Goal: Contribute content: Add original content to the website for others to see

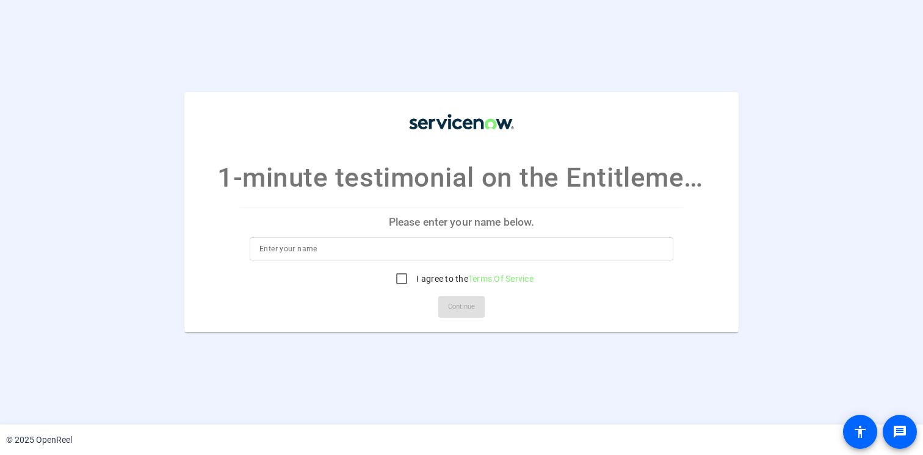
click at [425, 248] on input at bounding box center [461, 249] width 404 height 15
type input "[PERSON_NAME]"
click at [403, 275] on input "I agree to the Terms Of Service" at bounding box center [401, 279] width 24 height 24
checkbox input "true"
click at [453, 306] on span "Continue" at bounding box center [461, 307] width 27 height 18
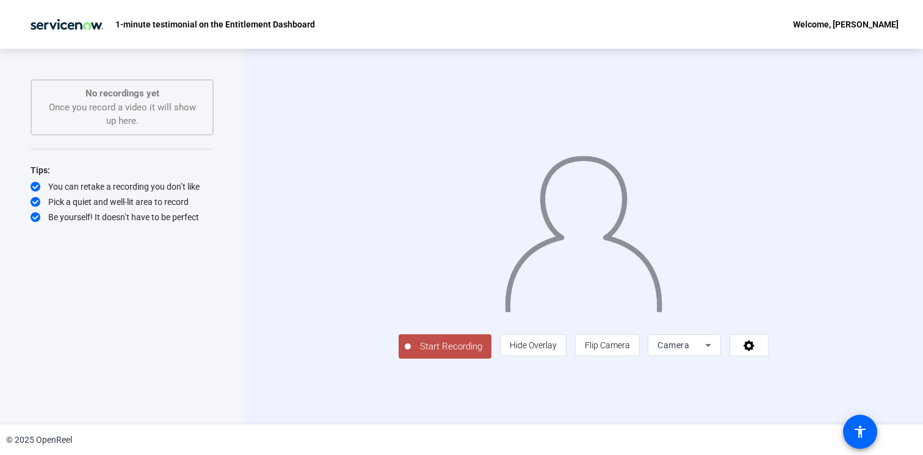
scroll to position [1, 0]
click at [411, 354] on span "Start Recording" at bounding box center [451, 347] width 81 height 14
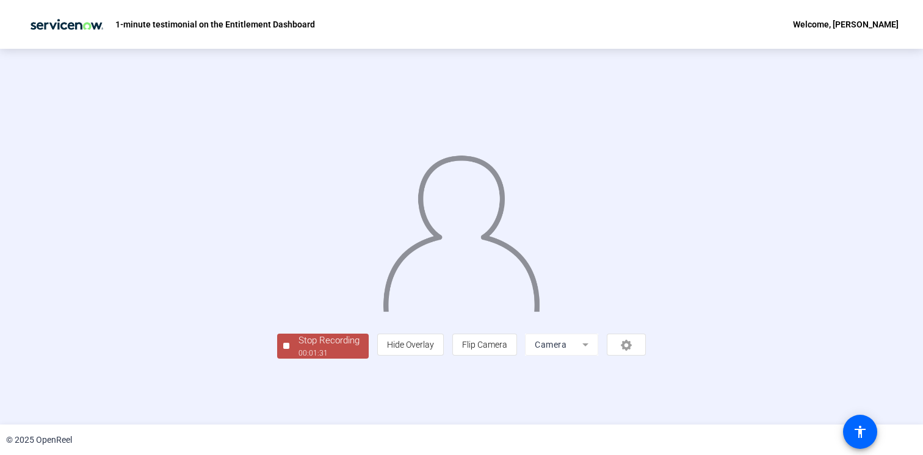
scroll to position [32, 0]
click at [298, 359] on div "00:01:31" at bounding box center [328, 353] width 61 height 11
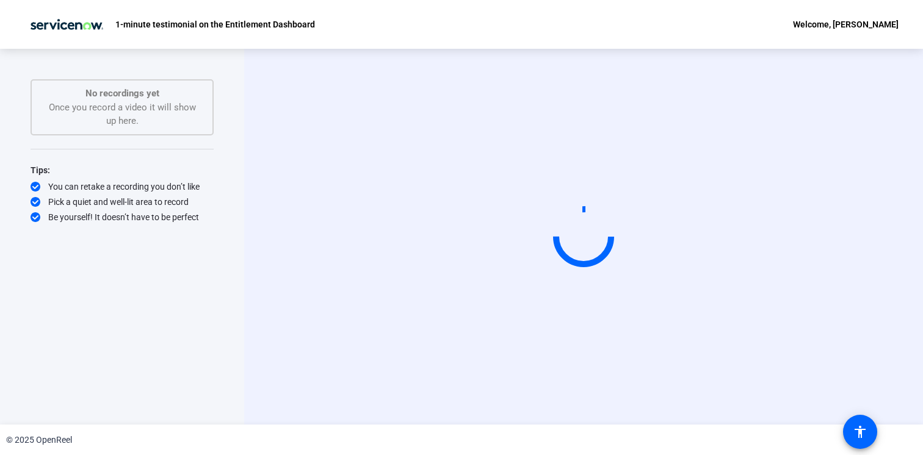
click at [604, 229] on circle at bounding box center [584, 237] width 60 height 60
click at [100, 188] on div "You can retake a recording you don’t like" at bounding box center [122, 187] width 183 height 12
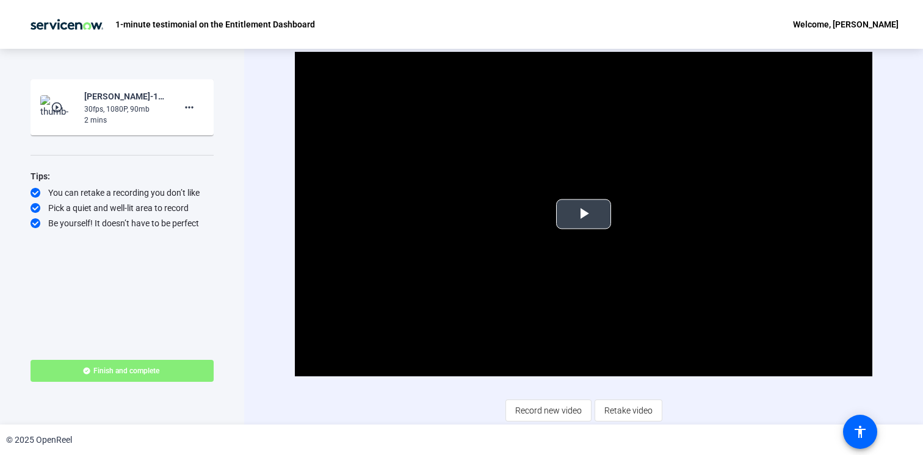
click at [583, 214] on span "Video Player" at bounding box center [583, 214] width 0 height 0
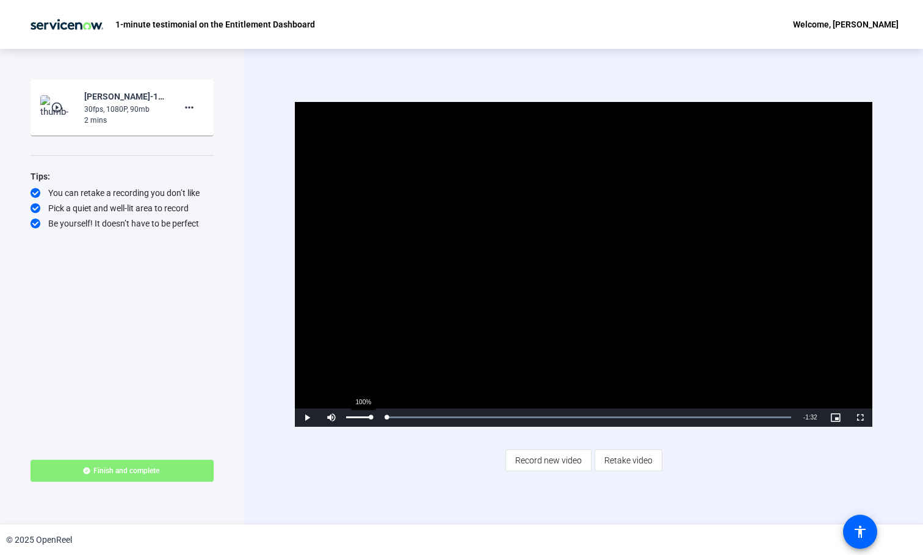
drag, startPoint x: 793, startPoint y: 420, endPoint x: 371, endPoint y: 420, distance: 421.7
click at [371, 420] on div "Play Mute 100% Current Time 0:00 / Duration 1:32 Loaded : 100.00% 0:00 0:00 Str…" at bounding box center [583, 417] width 577 height 18
click at [304, 417] on span "Video Player" at bounding box center [307, 417] width 24 height 0
click at [554, 455] on span "Record new video" at bounding box center [548, 460] width 67 height 23
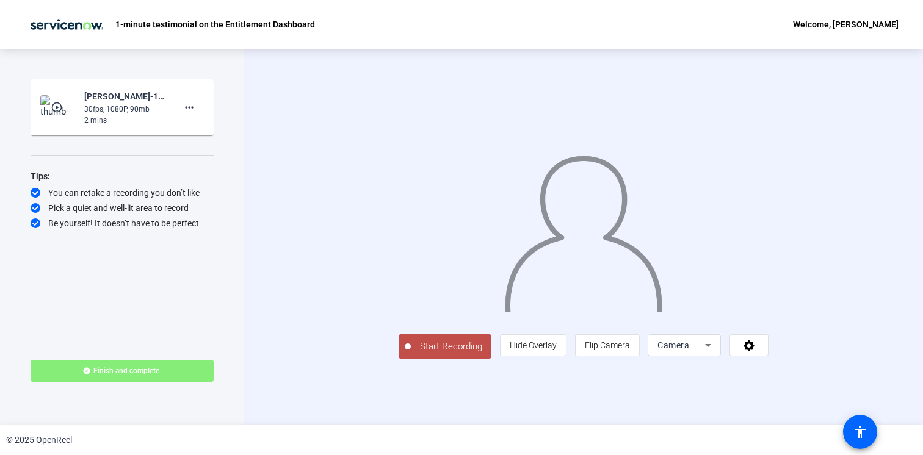
click at [399, 359] on button "Start Recording" at bounding box center [445, 346] width 93 height 24
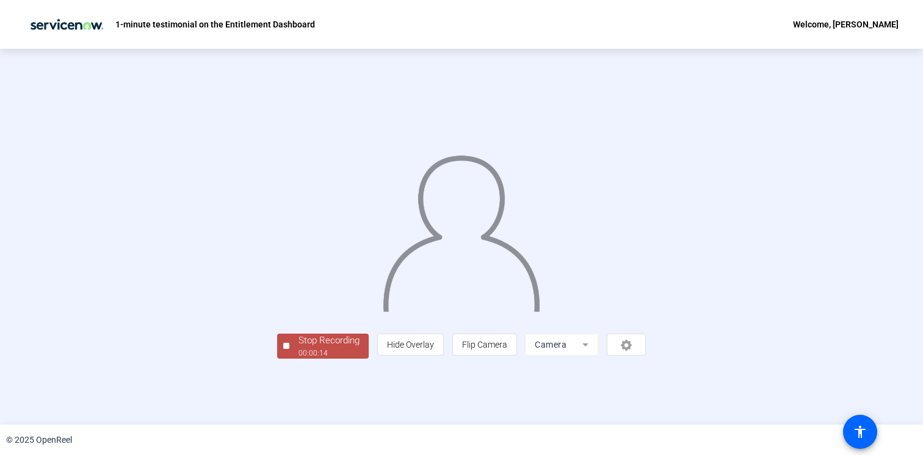
scroll to position [32, 0]
click at [298, 348] on div "Stop Recording" at bounding box center [328, 341] width 61 height 14
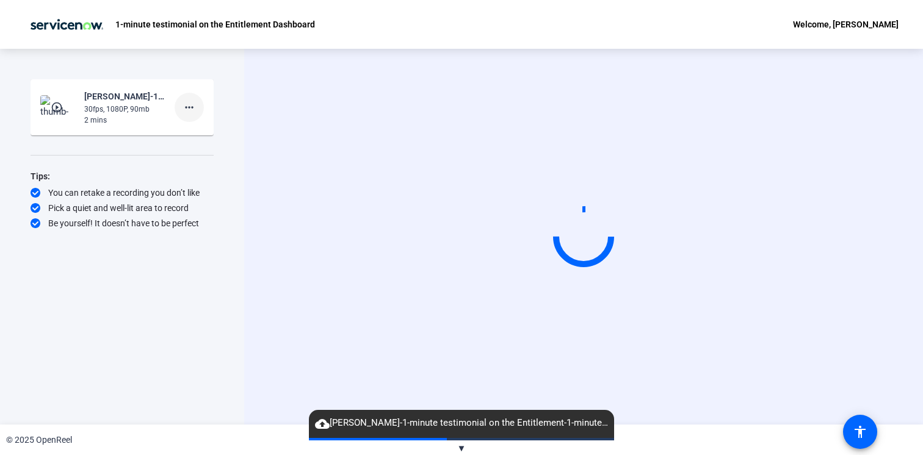
click at [196, 107] on mat-icon "more_horiz" at bounding box center [189, 107] width 15 height 15
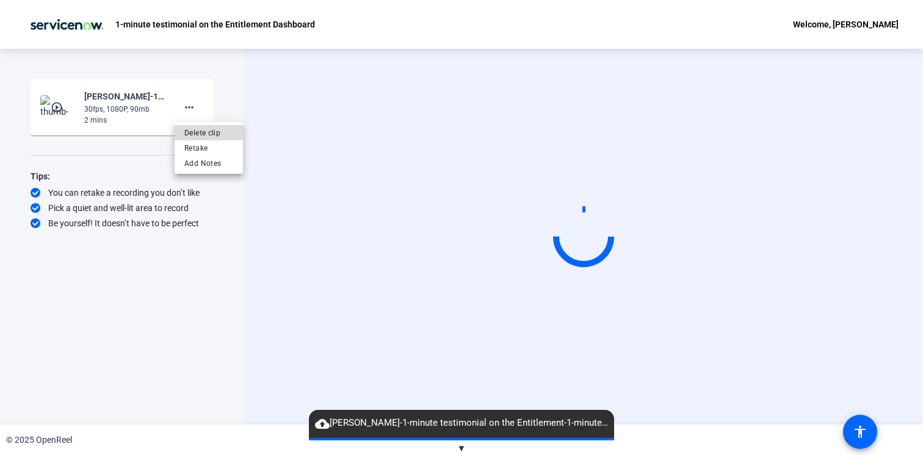
click at [206, 128] on span "Delete clip" at bounding box center [208, 133] width 49 height 15
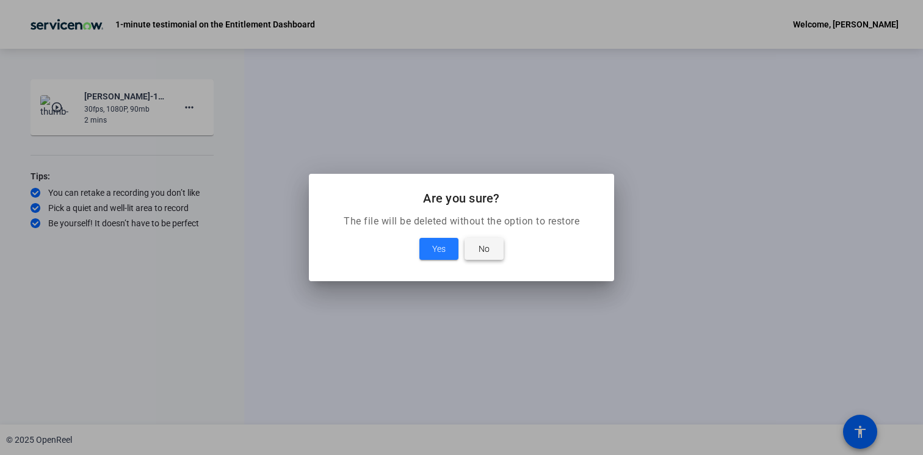
click at [478, 248] on span at bounding box center [483, 248] width 39 height 29
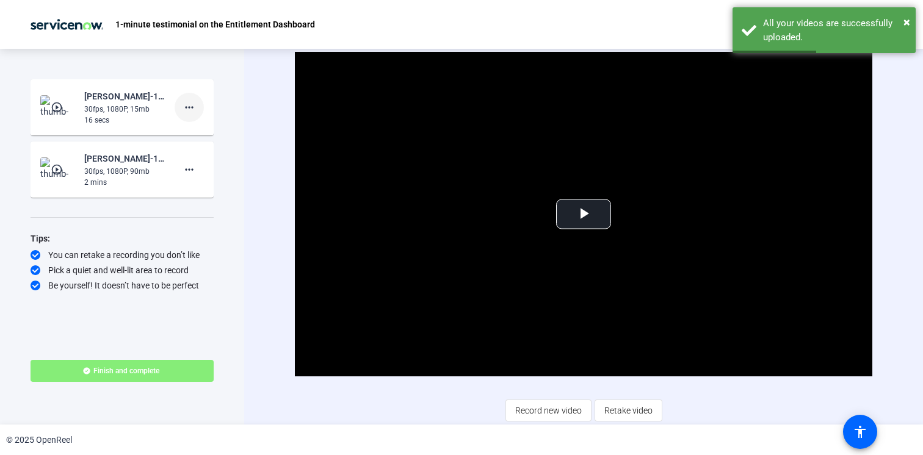
click at [190, 107] on mat-icon "more_horiz" at bounding box center [189, 107] width 15 height 15
click at [208, 134] on span "Delete clip" at bounding box center [208, 133] width 49 height 15
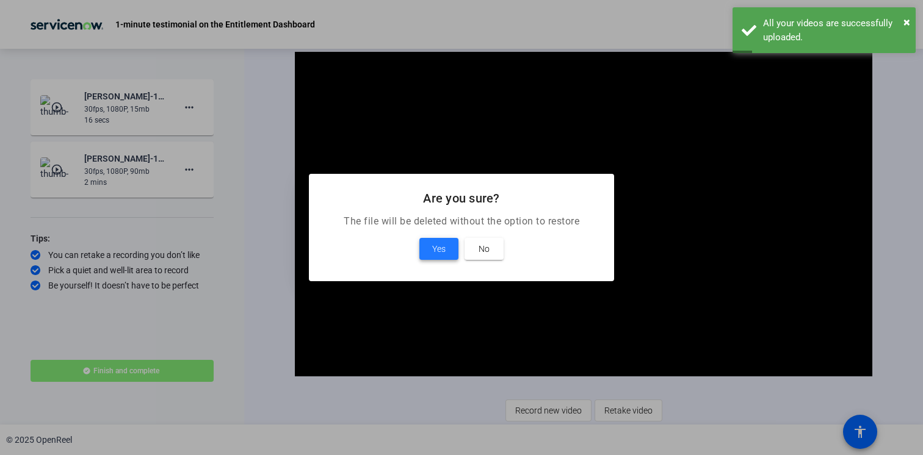
click at [438, 254] on span "Yes" at bounding box center [438, 249] width 13 height 15
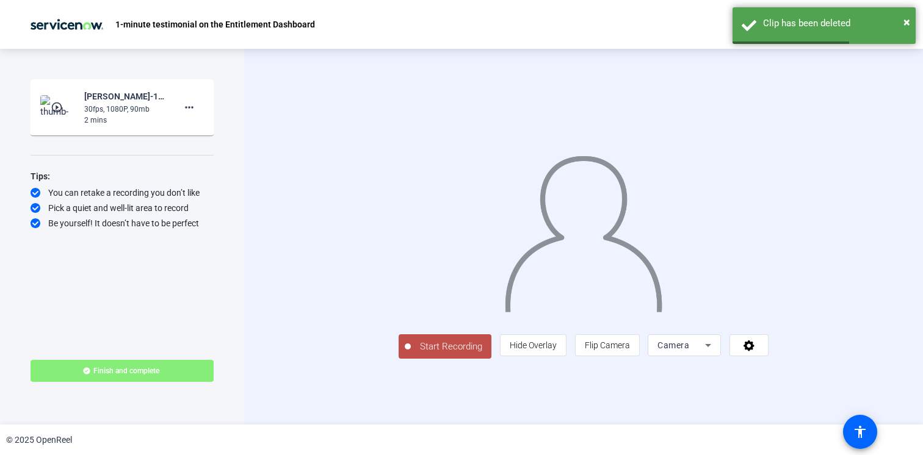
scroll to position [1, 0]
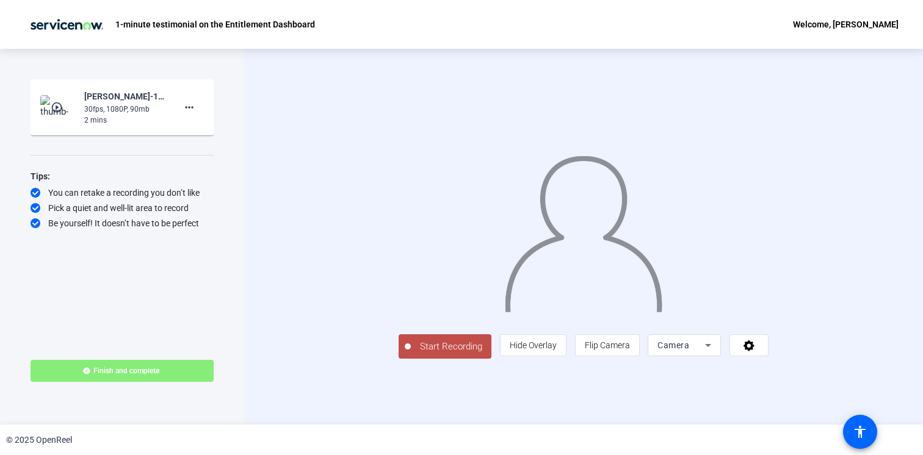
click at [411, 354] on span "Start Recording" at bounding box center [451, 347] width 81 height 14
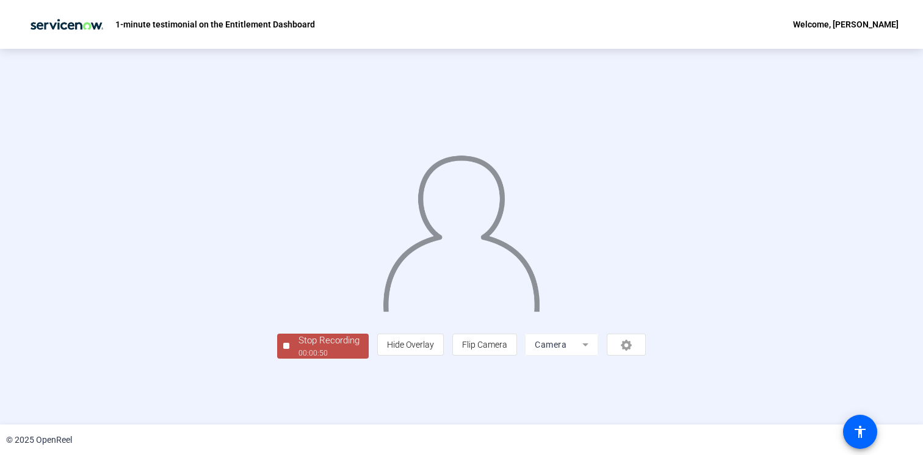
scroll to position [32, 0]
click at [298, 359] on div "00:00:51" at bounding box center [328, 353] width 61 height 11
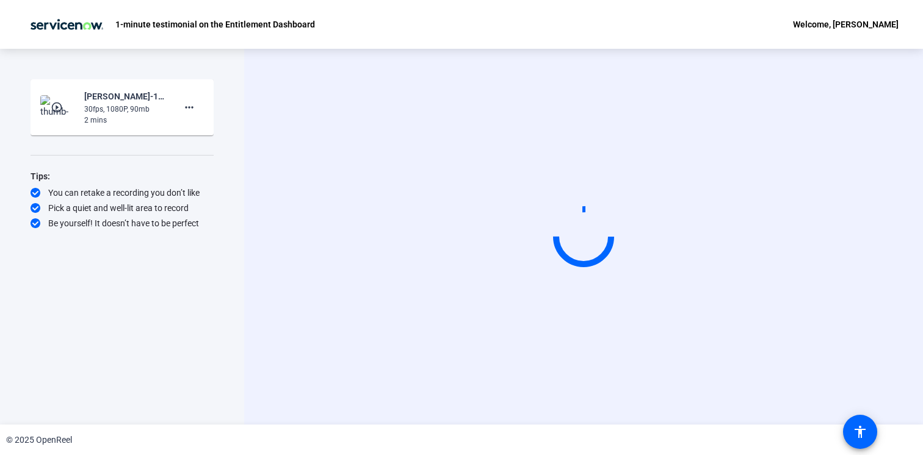
scroll to position [0, 0]
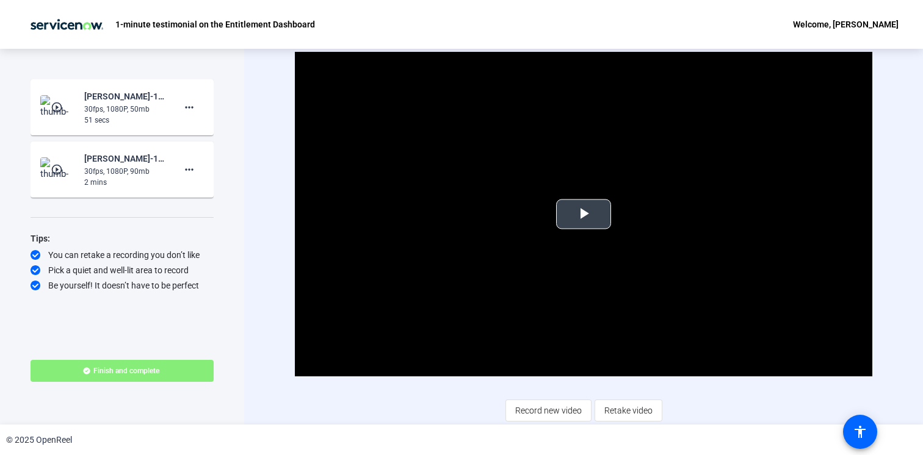
click at [583, 214] on span "Video Player" at bounding box center [583, 214] width 0 height 0
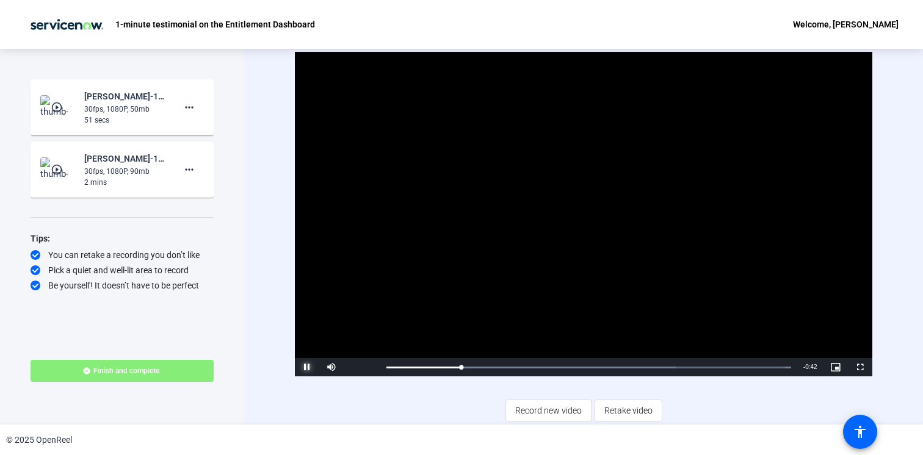
click at [298, 367] on span "Video Player" at bounding box center [307, 367] width 24 height 0
click at [191, 109] on mat-icon "more_horiz" at bounding box center [189, 107] width 15 height 15
click at [210, 131] on span "Delete clip" at bounding box center [208, 133] width 49 height 15
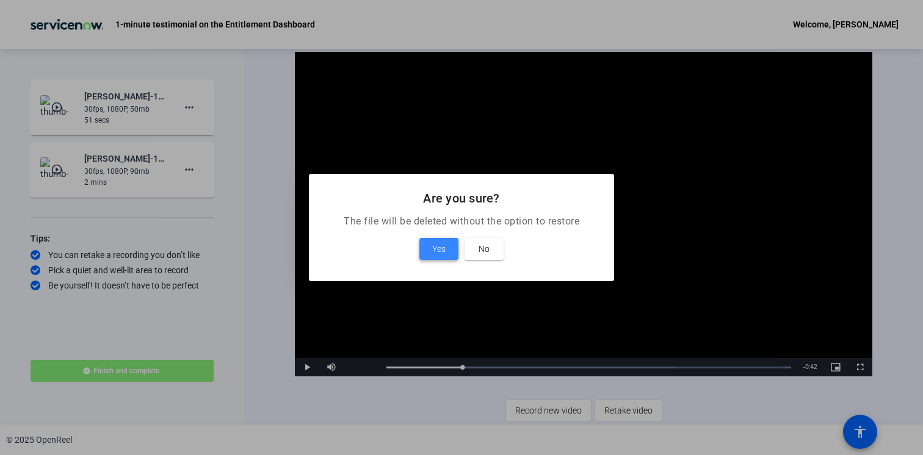
click at [433, 251] on span "Yes" at bounding box center [438, 249] width 13 height 15
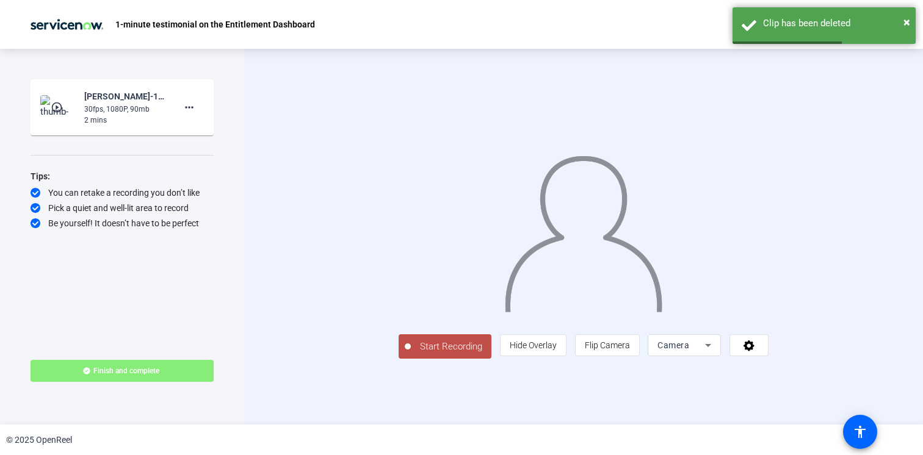
scroll to position [1, 0]
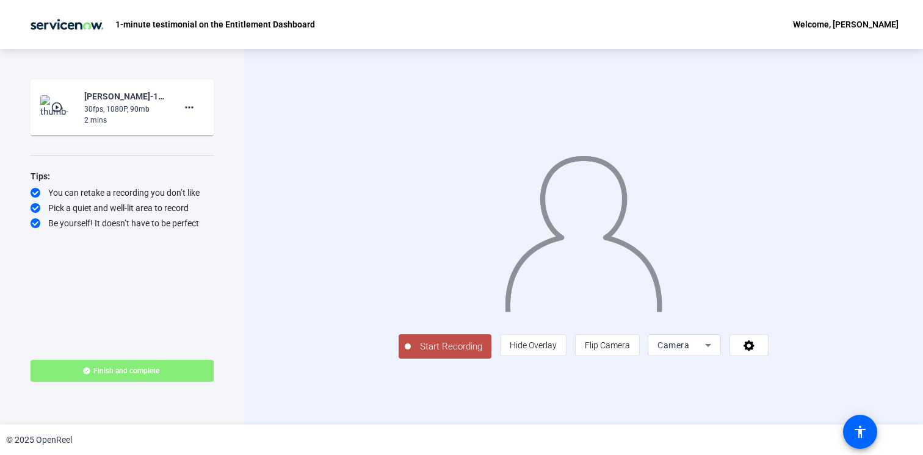
click at [411, 354] on span "Start Recording" at bounding box center [451, 347] width 81 height 14
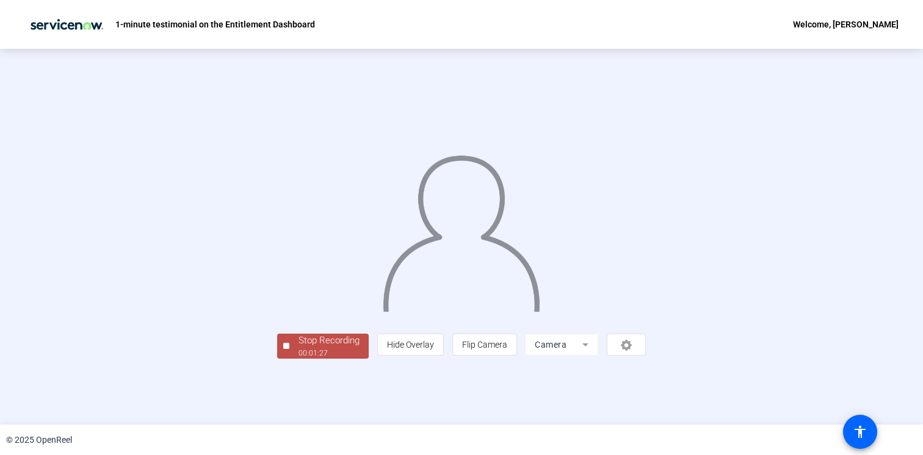
scroll to position [32, 0]
click at [166, 414] on div "Start Recording play_circle_outline [PERSON_NAME]-1-minute testimonial on the E…" at bounding box center [461, 237] width 923 height 376
click at [298, 348] on div "Stop Recording" at bounding box center [328, 341] width 61 height 14
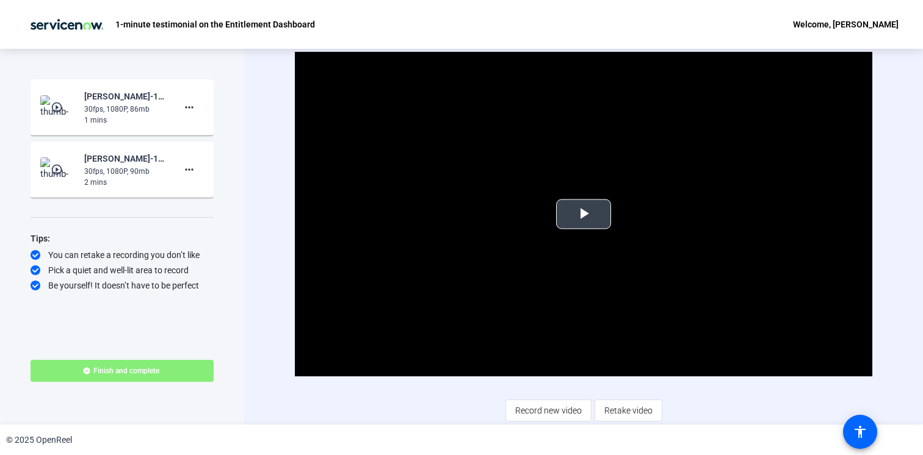
click at [583, 214] on span "Video Player" at bounding box center [583, 214] width 0 height 0
click at [187, 166] on mat-icon "more_horiz" at bounding box center [189, 169] width 15 height 15
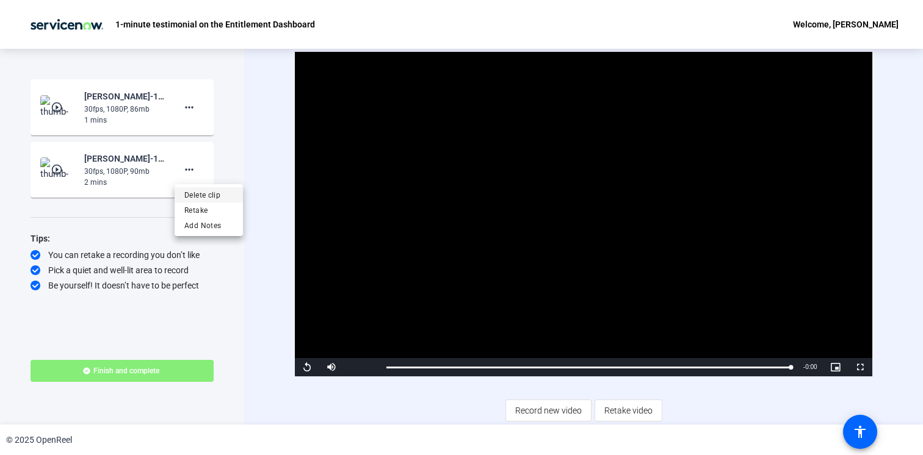
click at [201, 200] on span "Delete clip" at bounding box center [208, 195] width 49 height 15
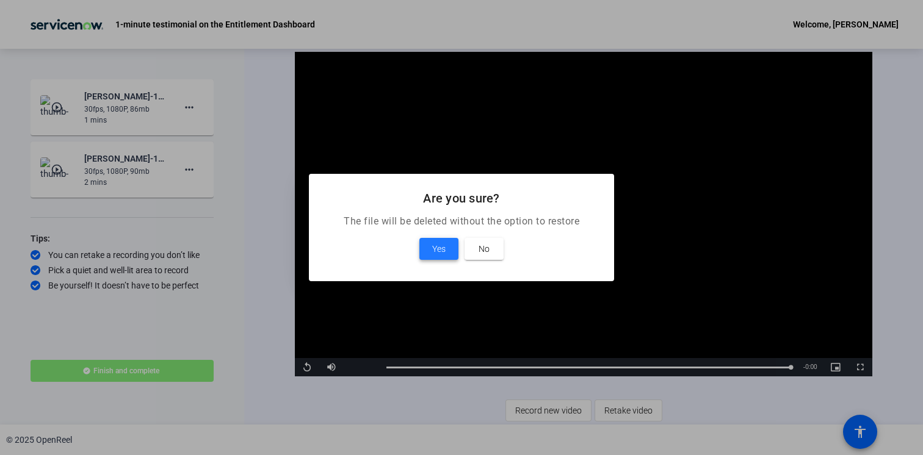
click at [445, 242] on span "Yes" at bounding box center [438, 249] width 13 height 15
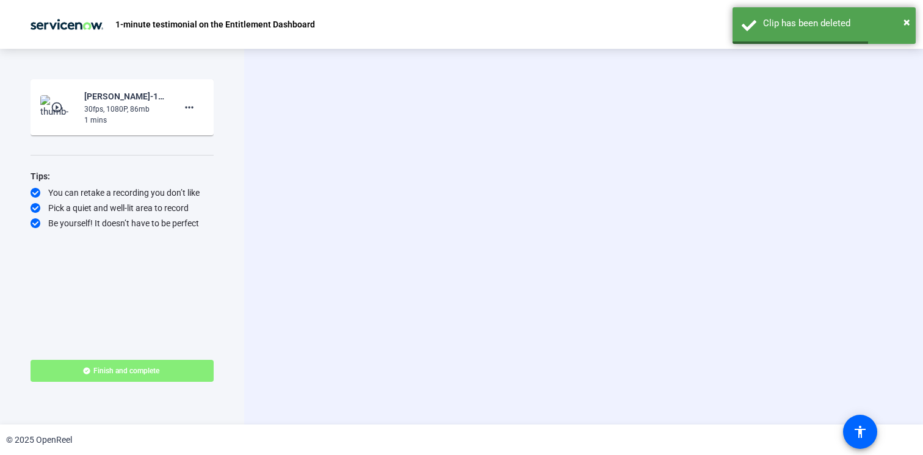
click at [156, 112] on div "30fps, 1080P, 86mb" at bounding box center [125, 109] width 82 height 11
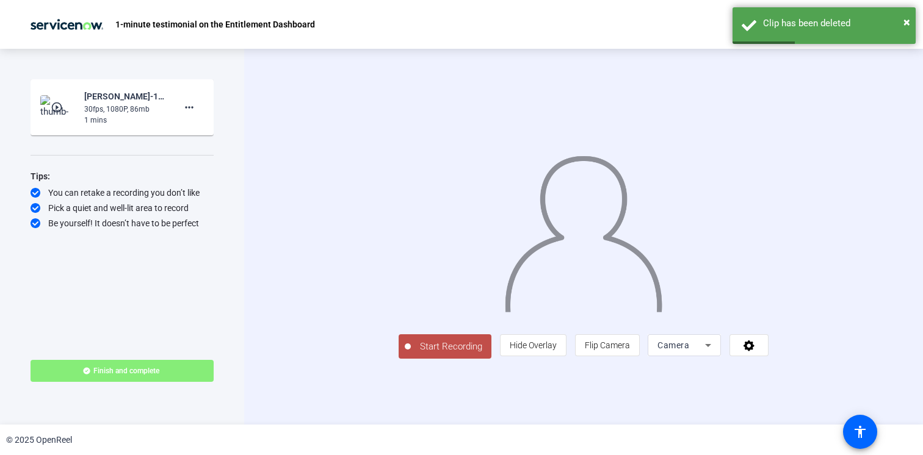
click at [59, 108] on mat-icon "play_circle_outline" at bounding box center [58, 107] width 15 height 12
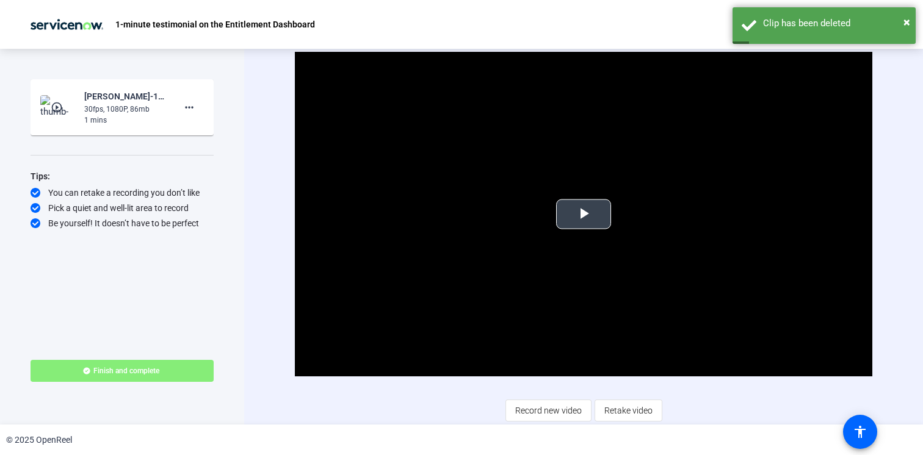
click at [583, 214] on span "Video Player" at bounding box center [583, 214] width 0 height 0
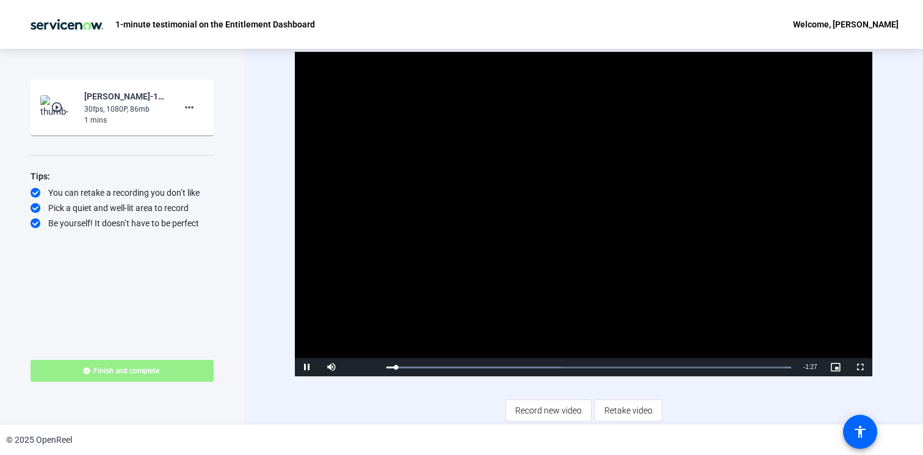
click at [182, 366] on span at bounding box center [122, 370] width 183 height 29
